Goal: Check status: Check status

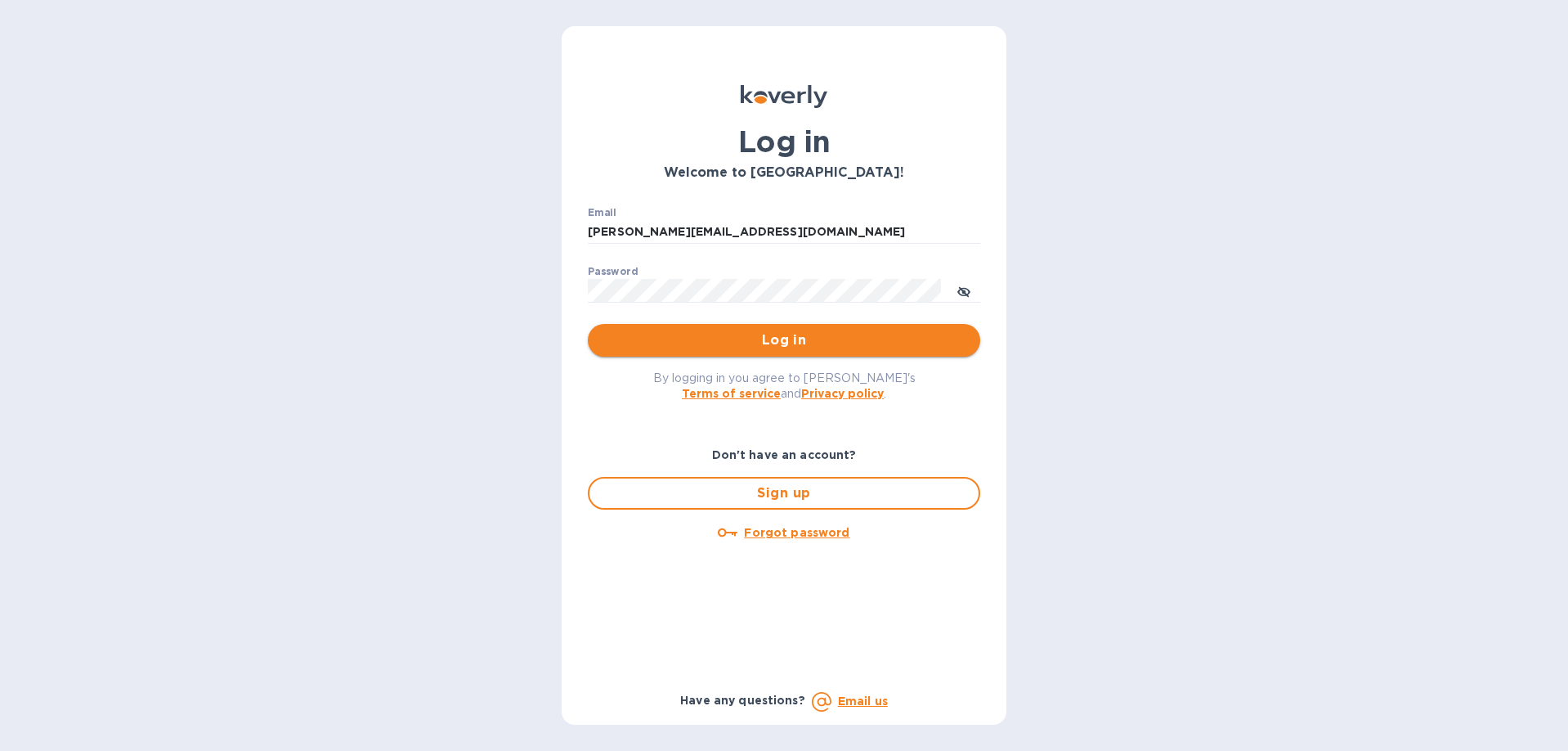
click at [704, 335] on span "Log in" at bounding box center [784, 340] width 366 height 19
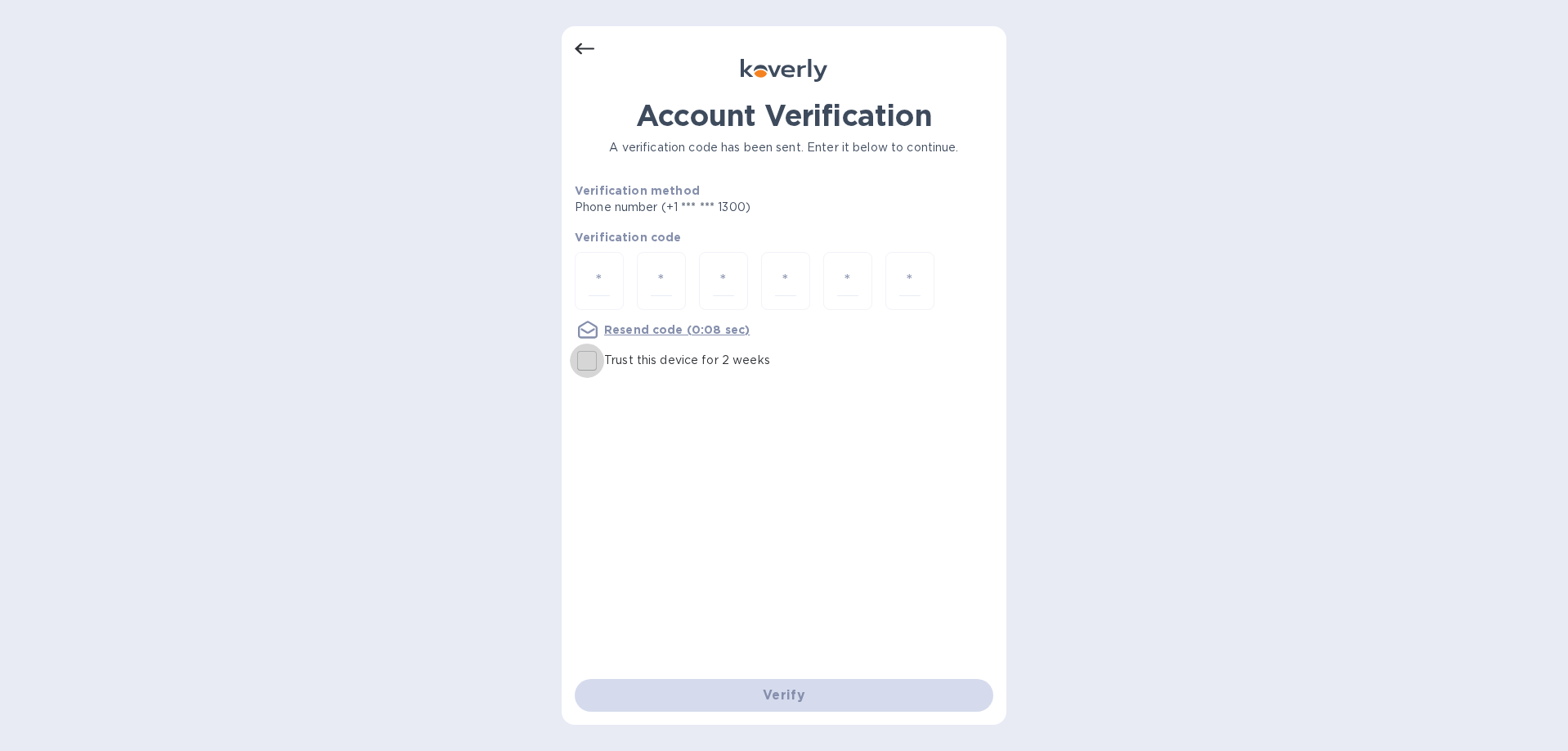
click at [583, 361] on input "Trust this device for 2 weeks" at bounding box center [586, 360] width 34 height 34
checkbox input "true"
click at [591, 290] on input "number" at bounding box center [600, 280] width 21 height 30
type input "8"
type input "2"
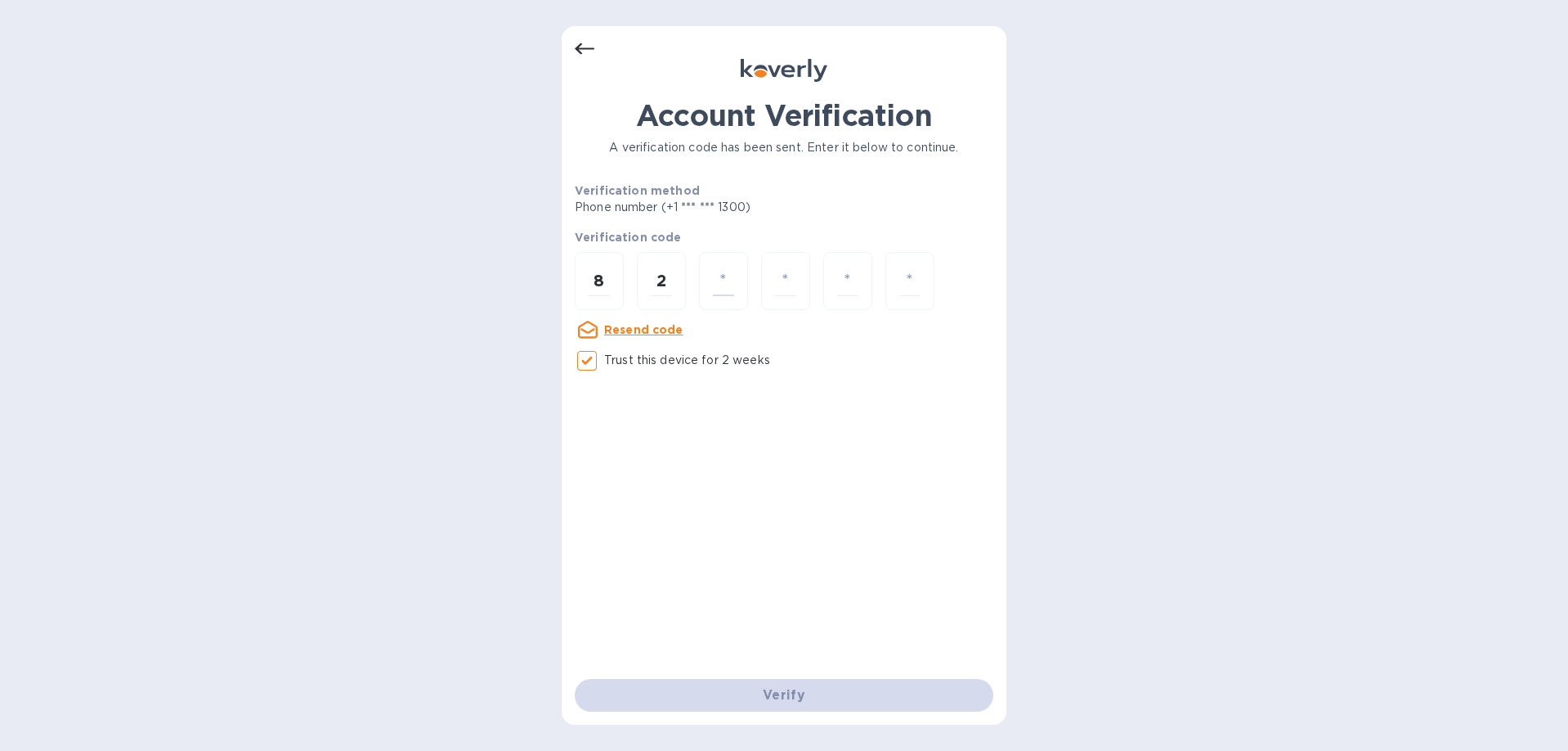
type input "3"
type input "8"
type input "6"
type input "1"
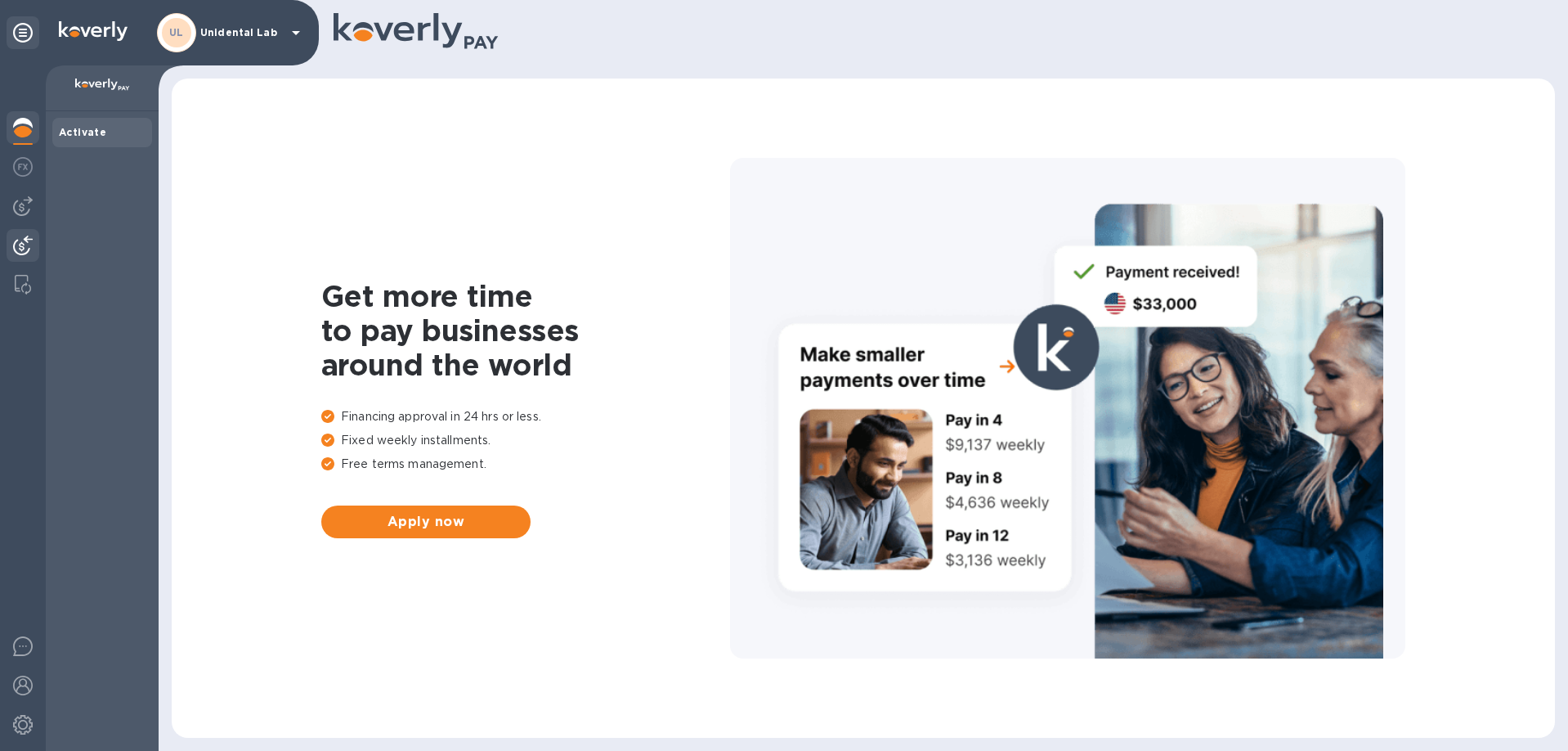
click at [27, 239] on img at bounding box center [23, 245] width 19 height 19
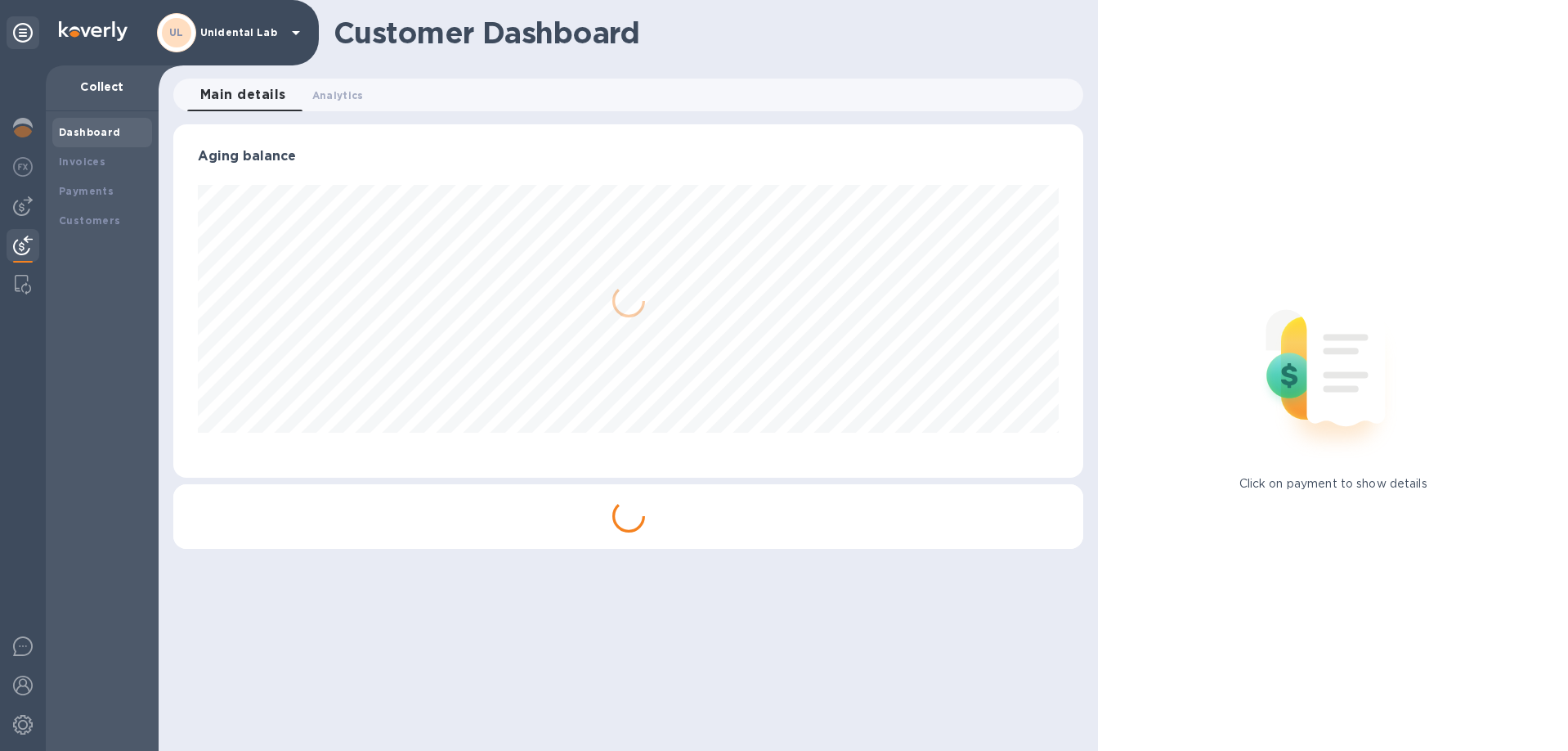
scroll to position [354, 910]
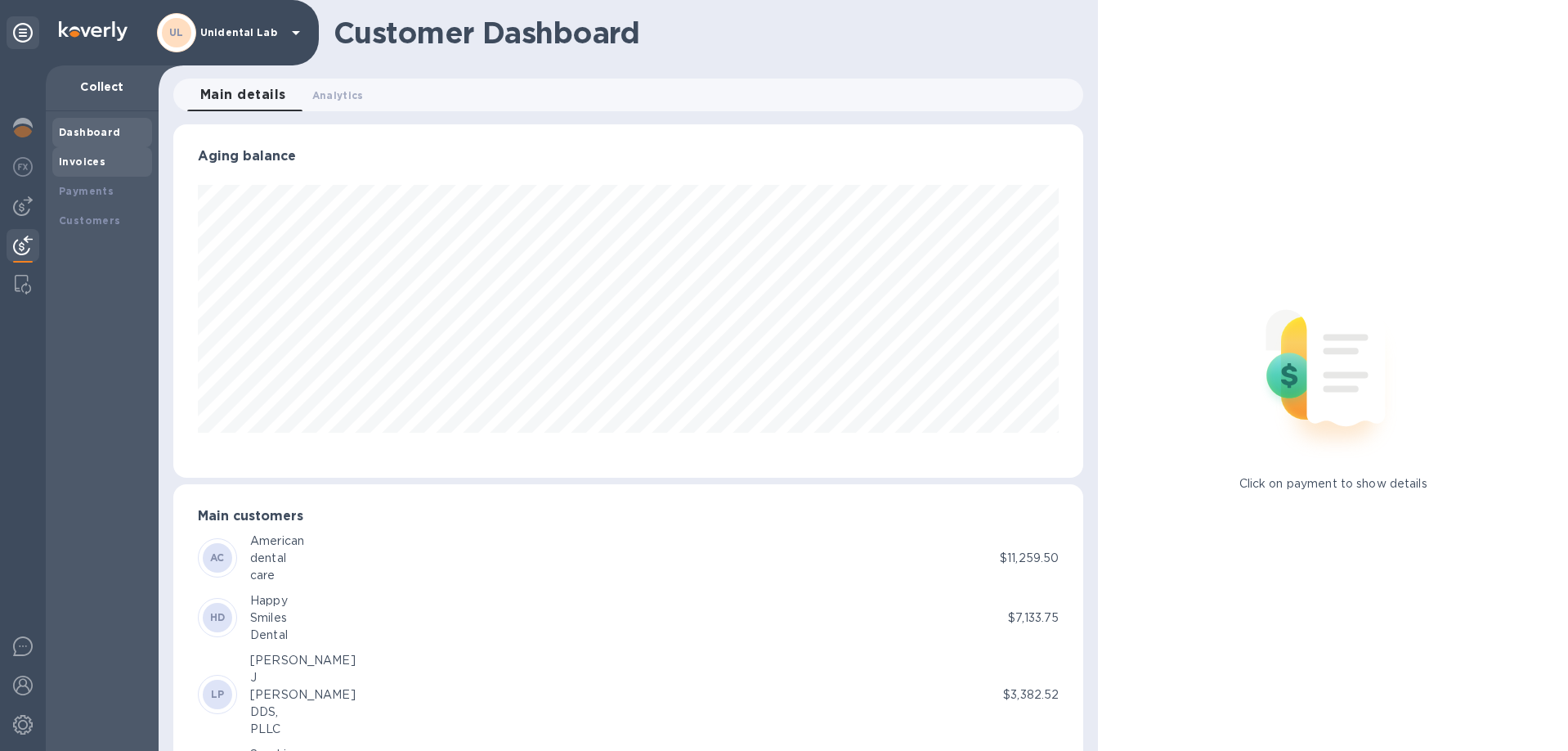
click at [71, 169] on div "Invoices" at bounding box center [102, 162] width 86 height 16
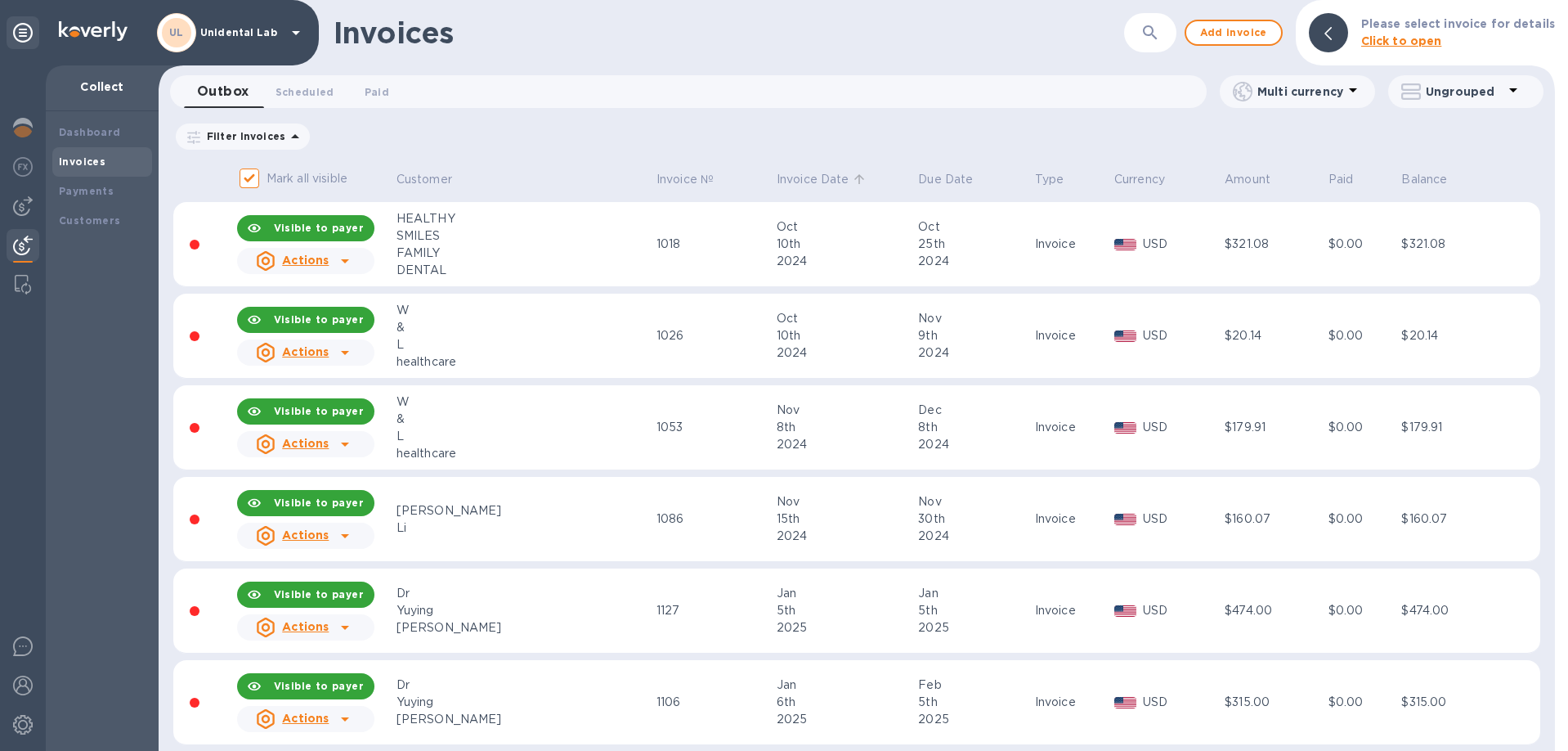
click at [777, 186] on p "Invoice Date" at bounding box center [813, 179] width 73 height 17
click at [777, 184] on p "Invoice Date" at bounding box center [813, 179] width 73 height 17
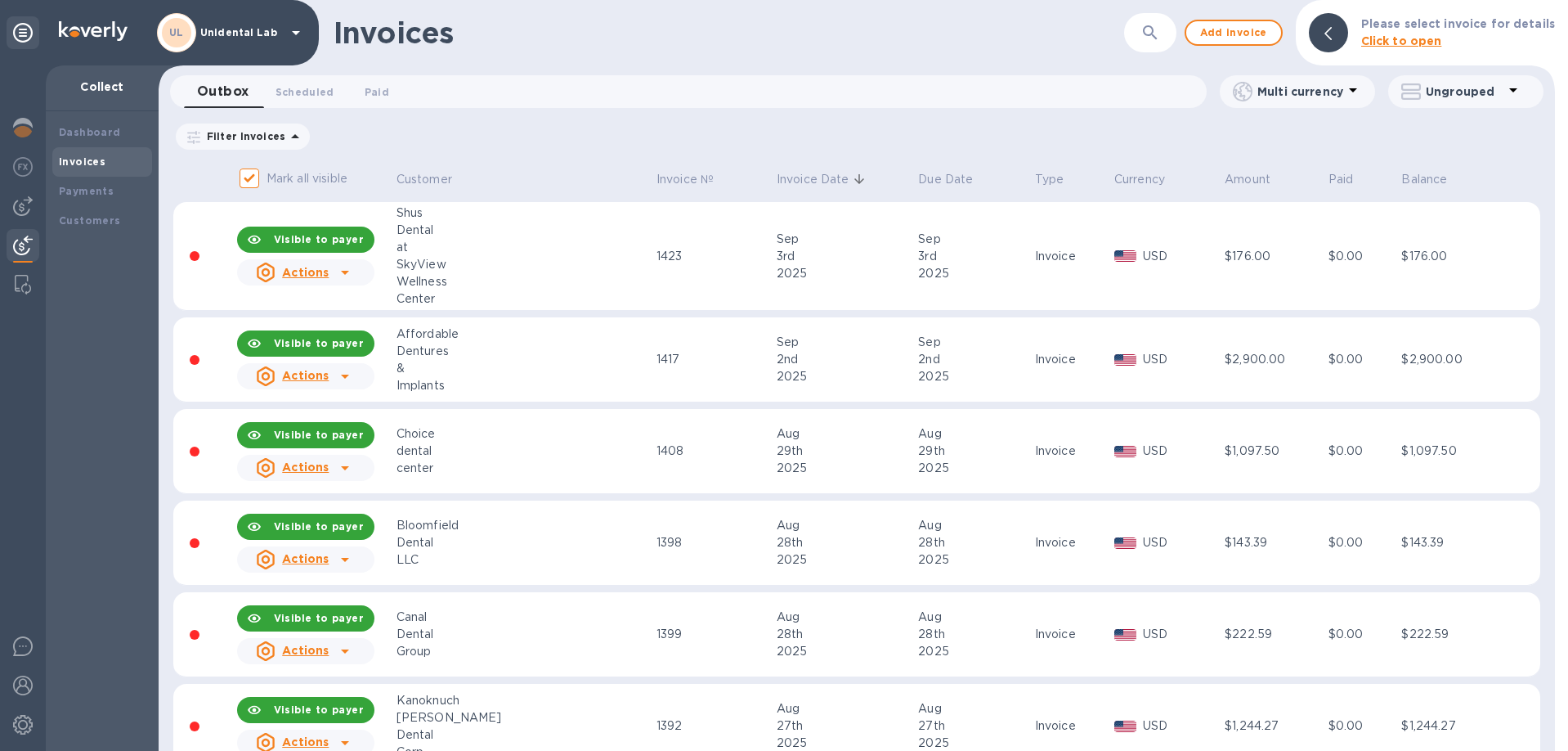
click at [774, 171] on th "Invoice Date" at bounding box center [845, 180] width 141 height 44
click at [99, 198] on div "Payments" at bounding box center [102, 191] width 86 height 16
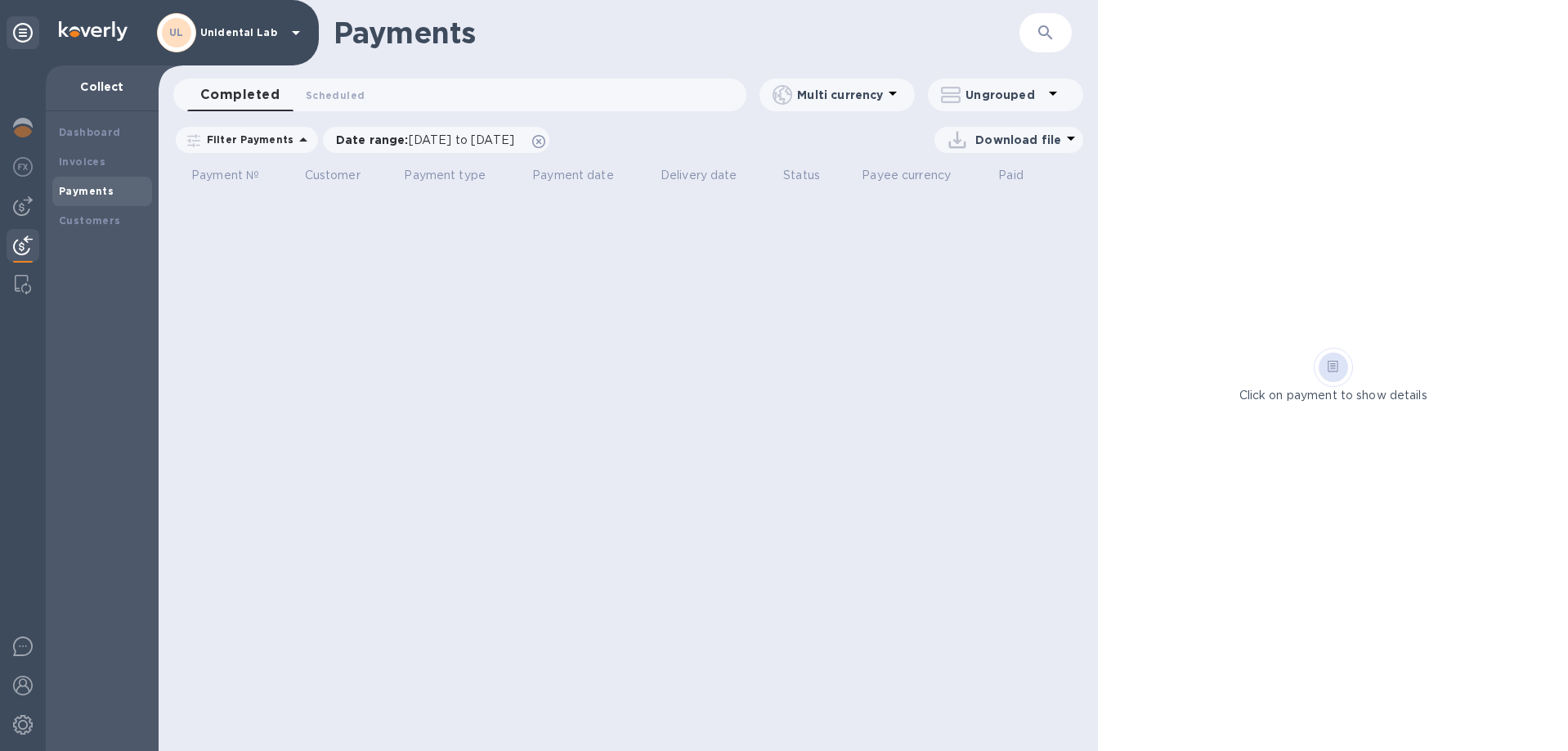
click at [221, 29] on p "Unidental Lab" at bounding box center [241, 33] width 81 height 12
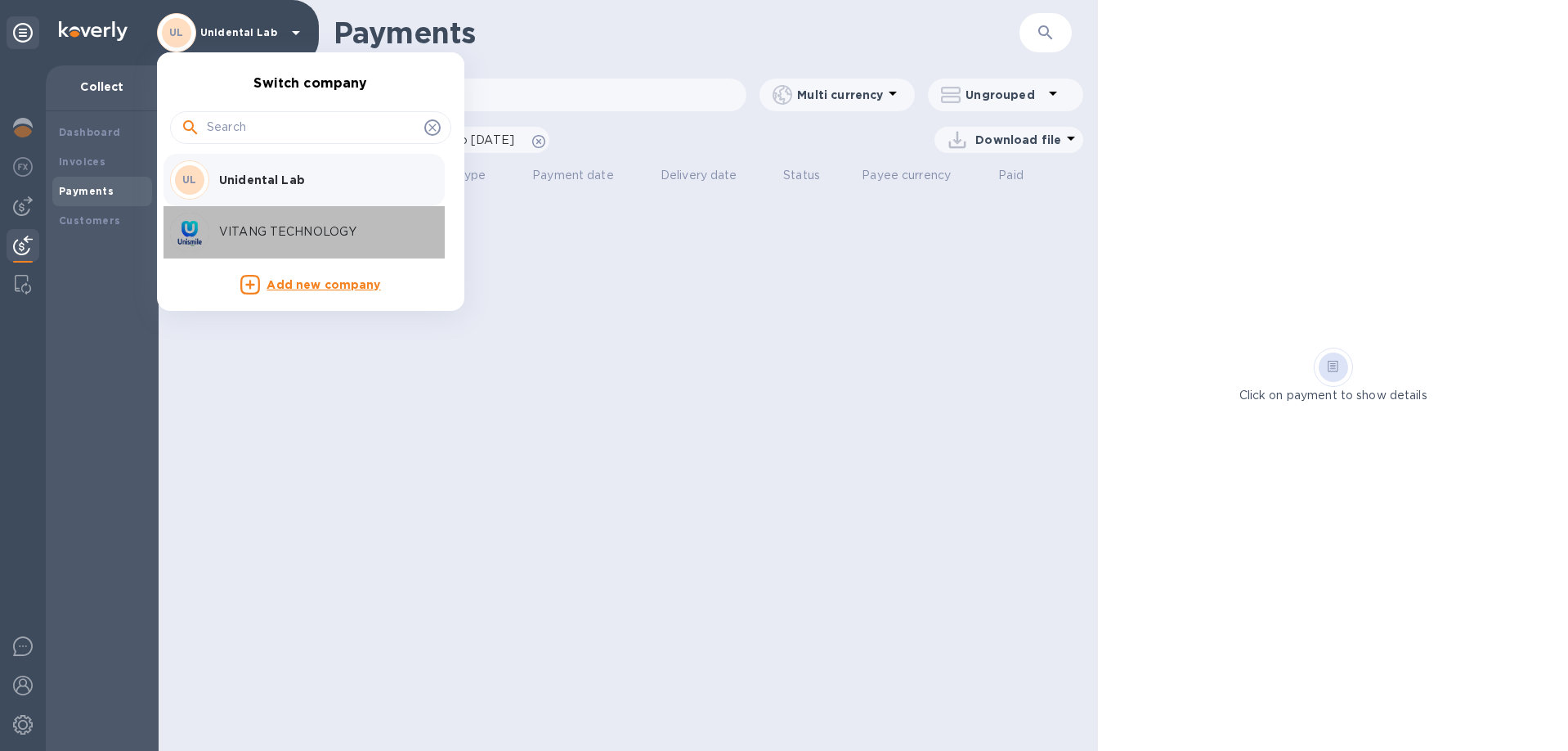
click at [280, 243] on div "VITANG TECHNOLOGY" at bounding box center [297, 232] width 255 height 40
